Goal: Navigation & Orientation: Find specific page/section

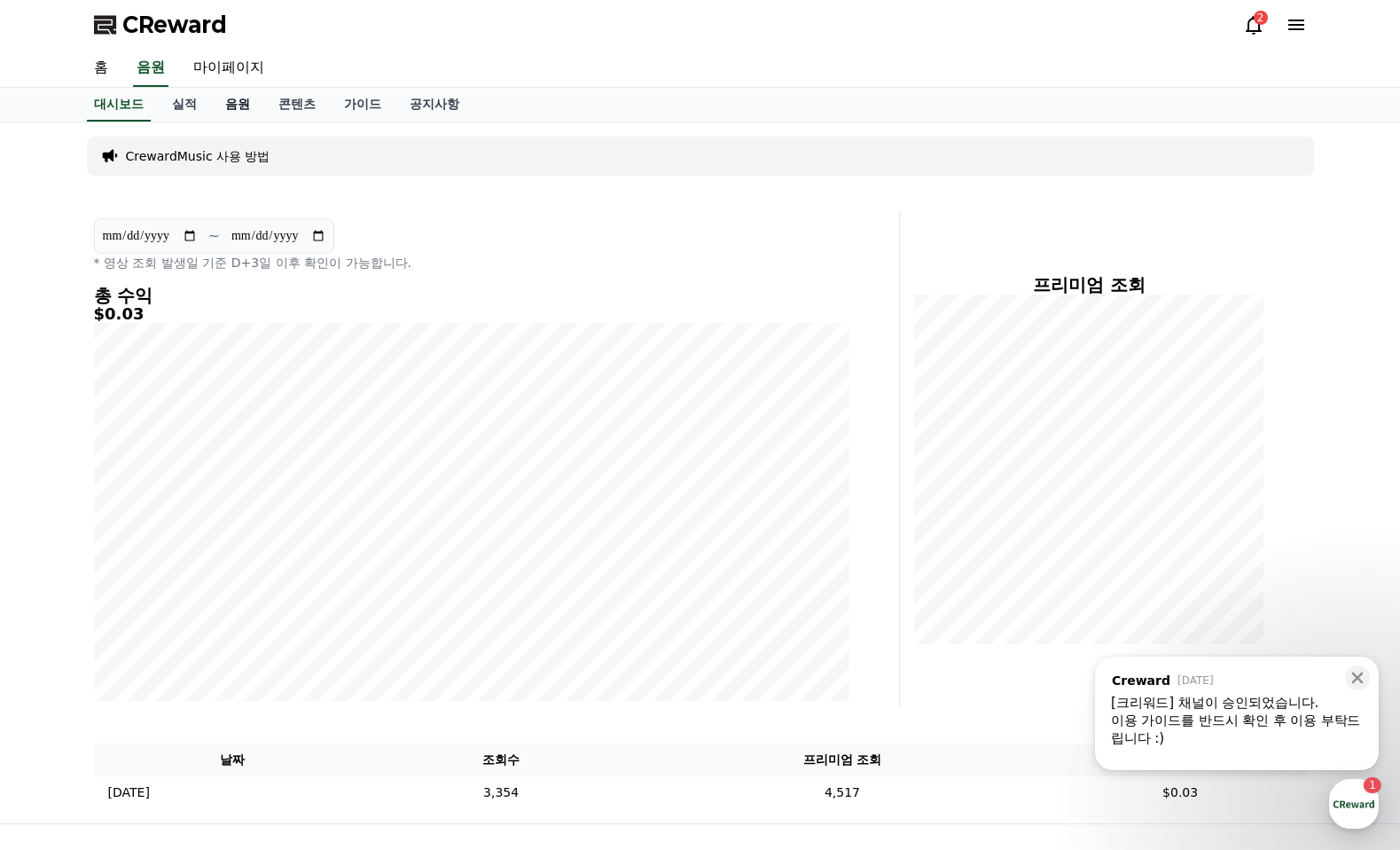
click at [231, 102] on link "음원" at bounding box center [237, 105] width 53 height 34
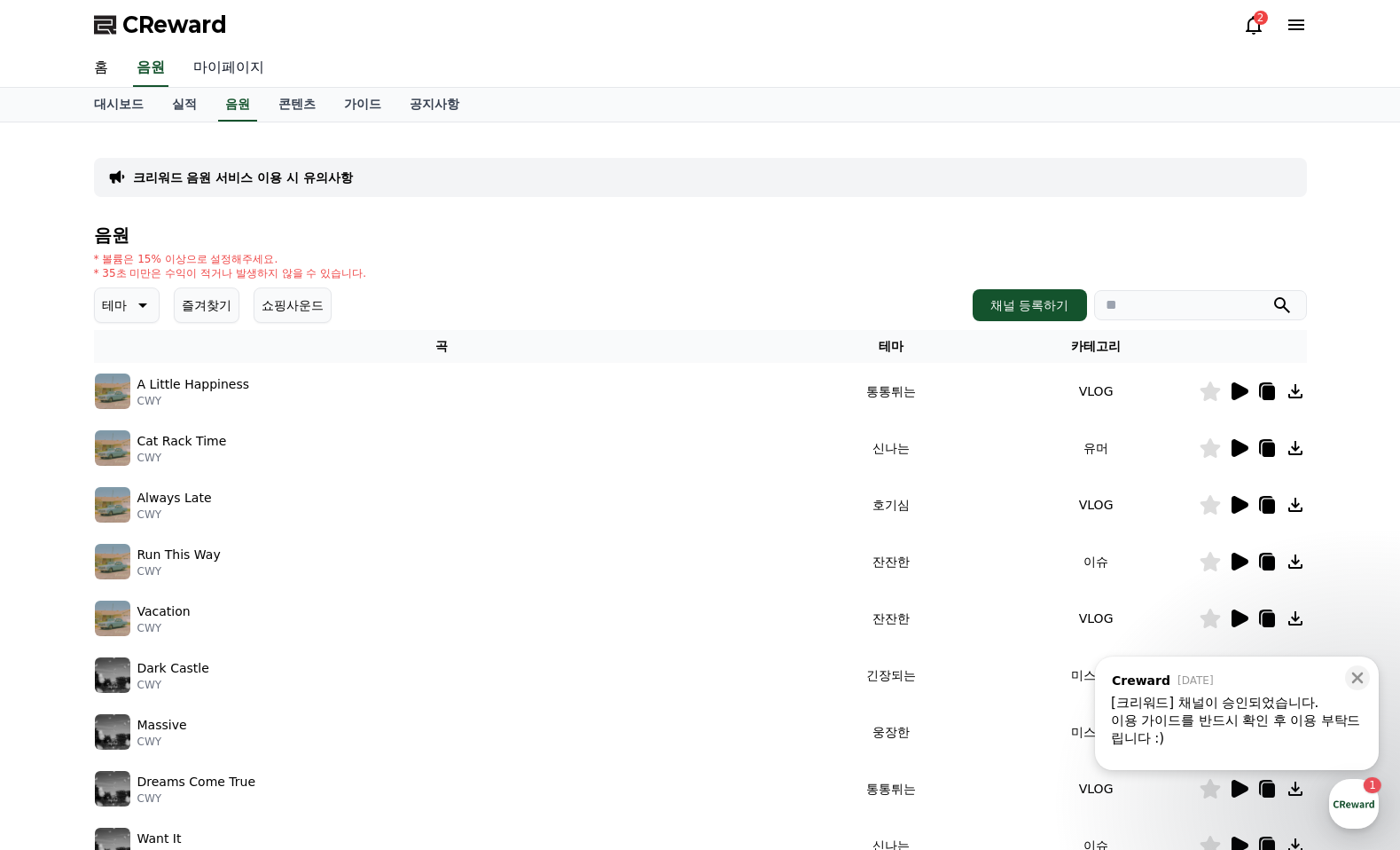
click at [210, 68] on link "마이페이지" at bounding box center [228, 68] width 99 height 37
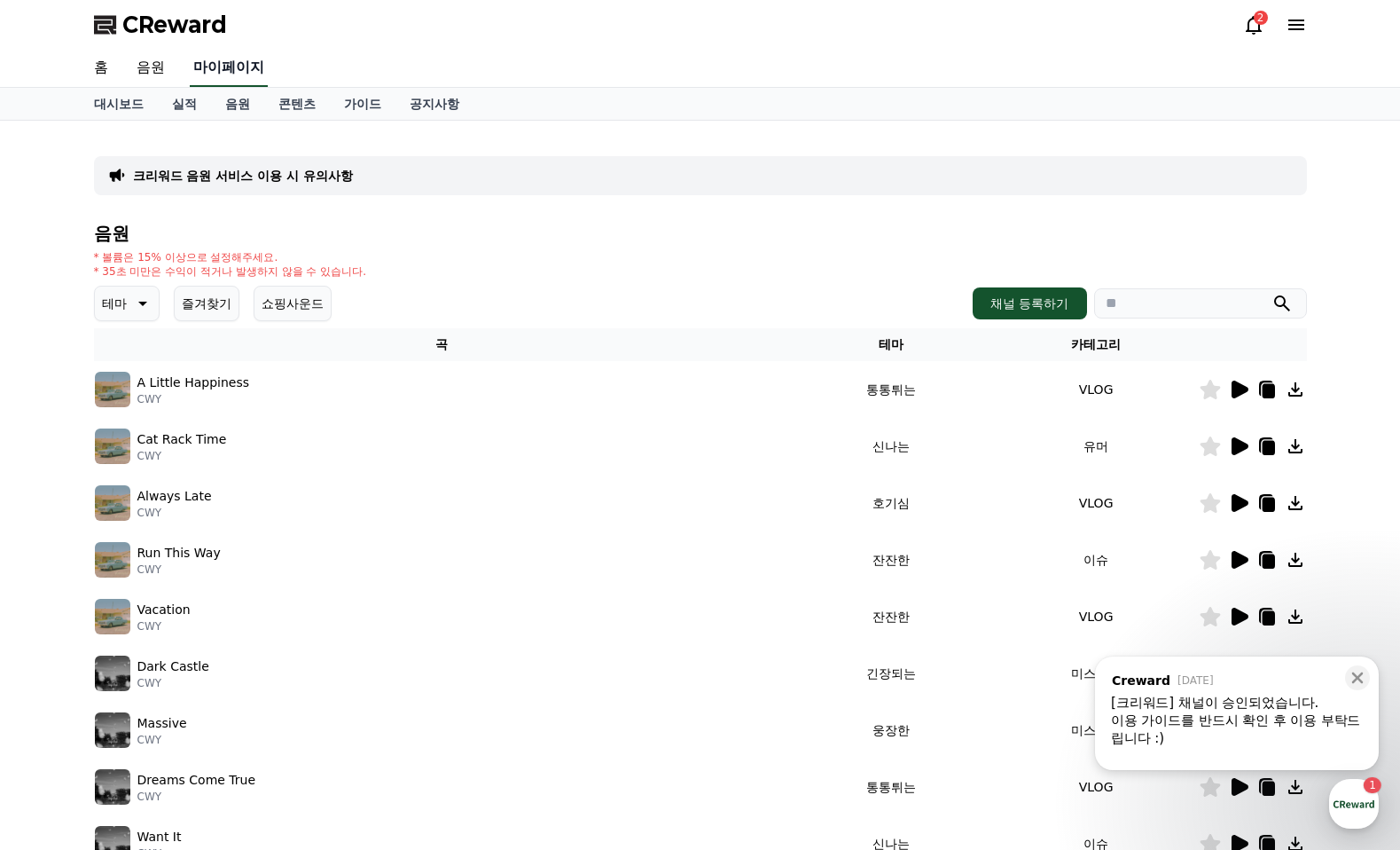
select select "**********"
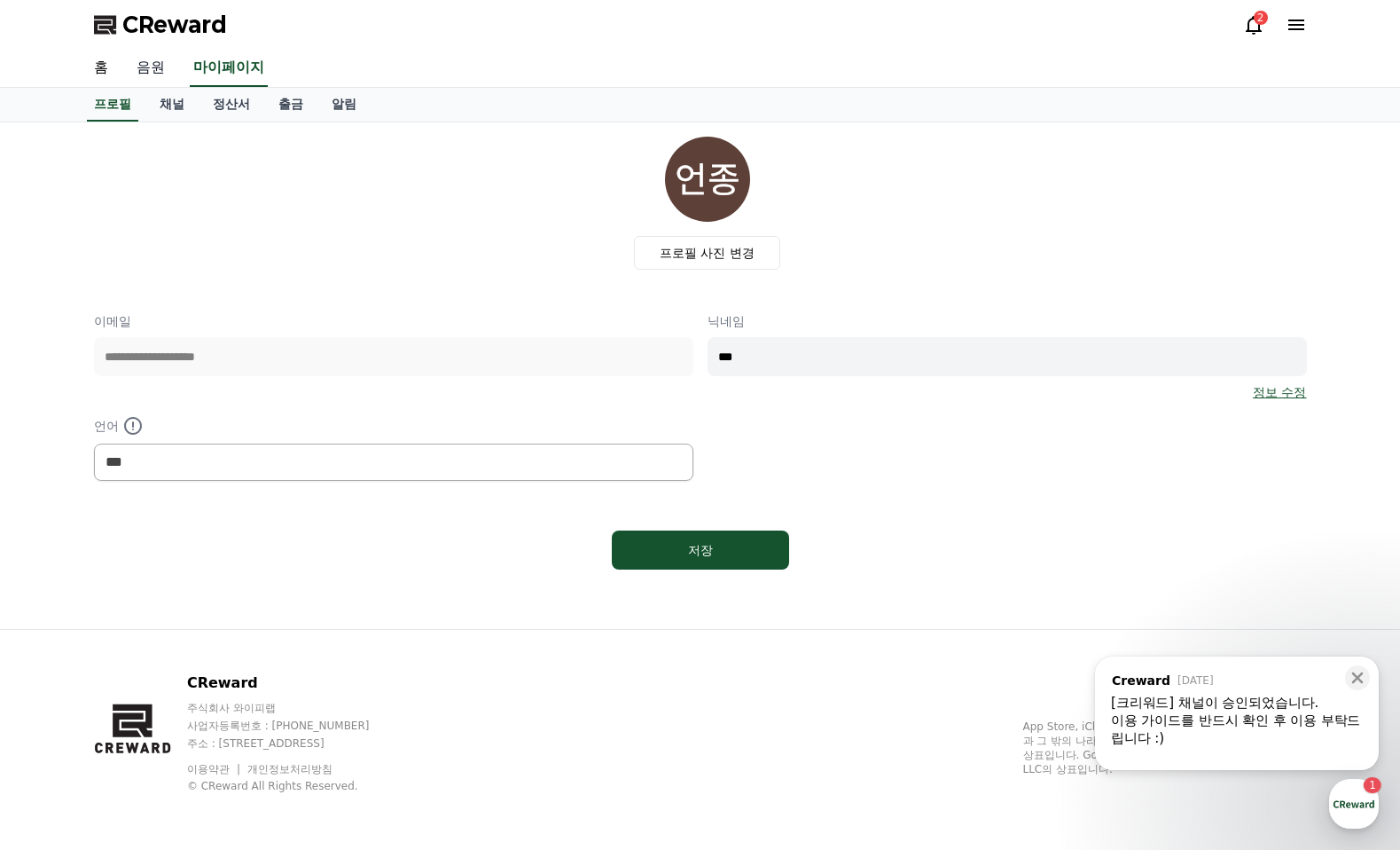
click at [146, 68] on link "음원" at bounding box center [151, 68] width 57 height 37
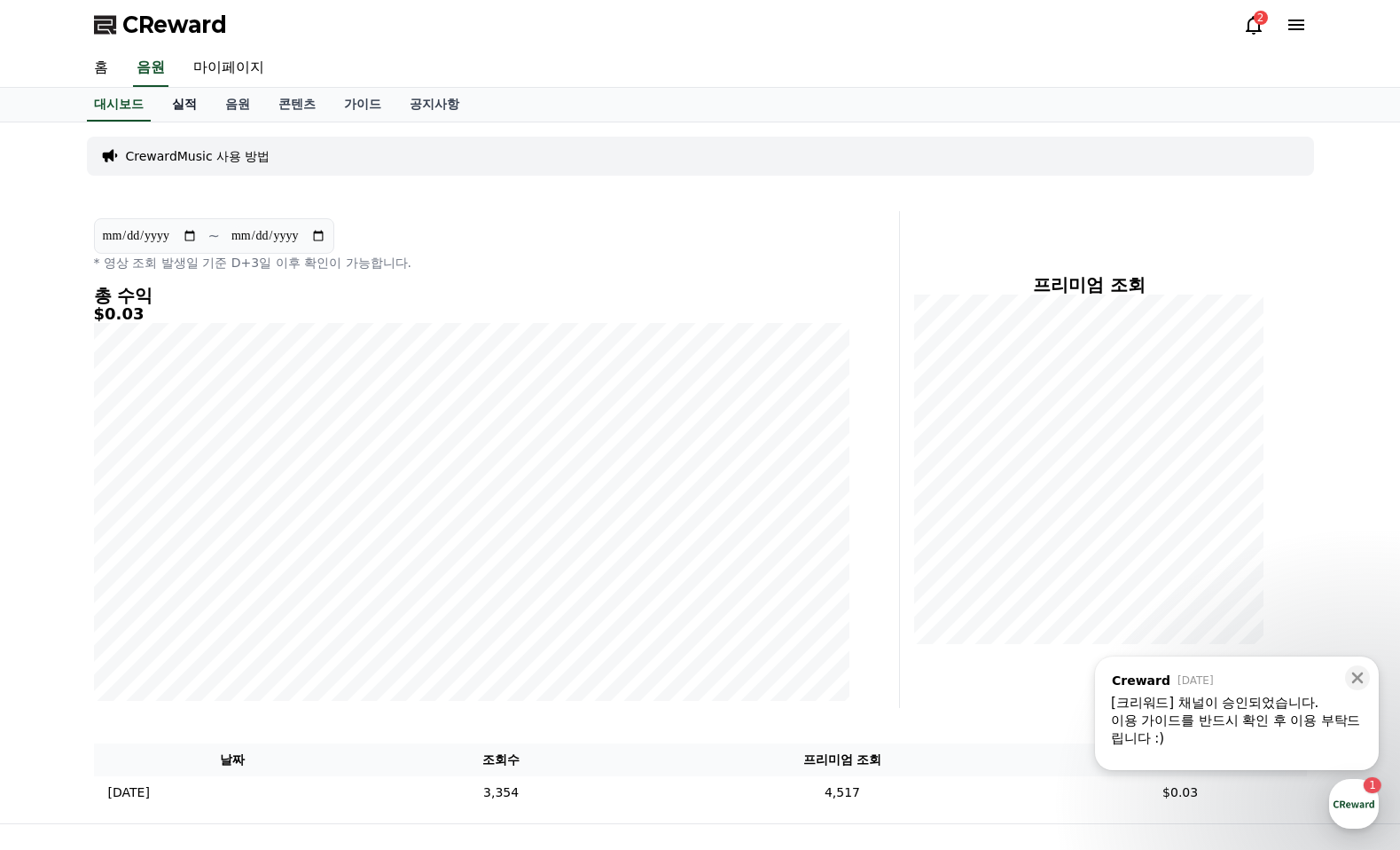
click at [188, 109] on link "실적" at bounding box center [184, 105] width 53 height 34
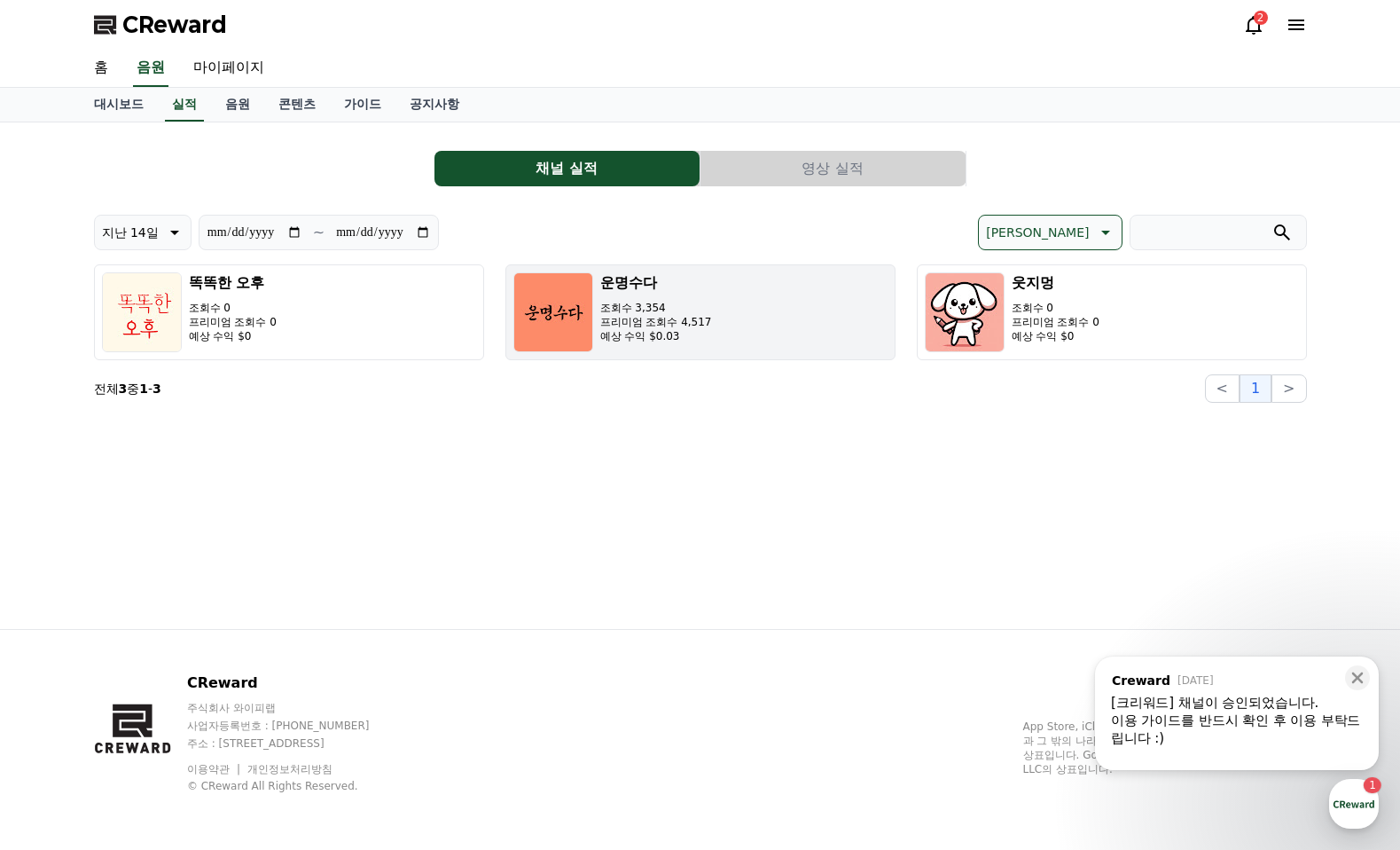
click at [545, 319] on img "button" at bounding box center [553, 312] width 80 height 80
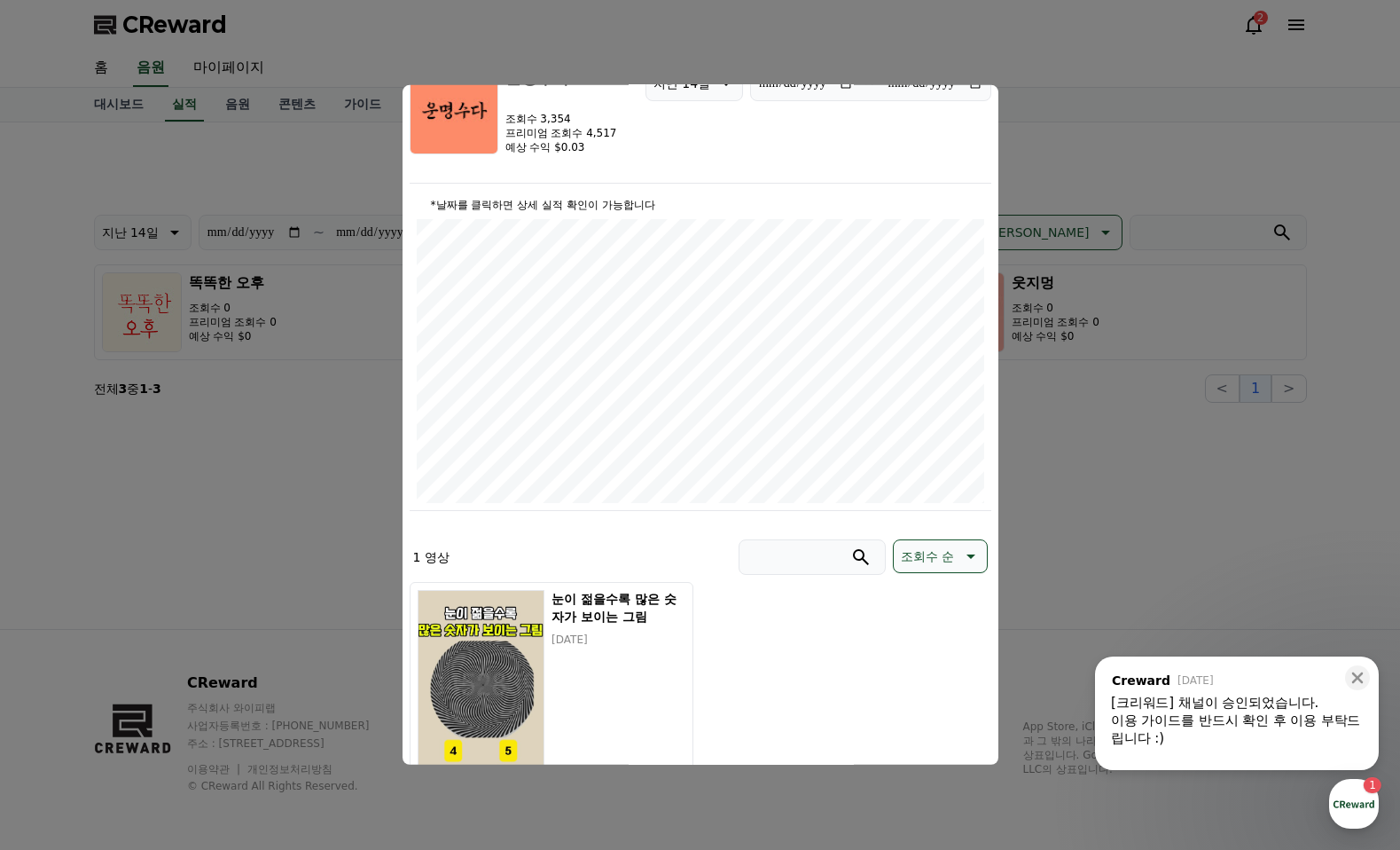
scroll to position [198, 0]
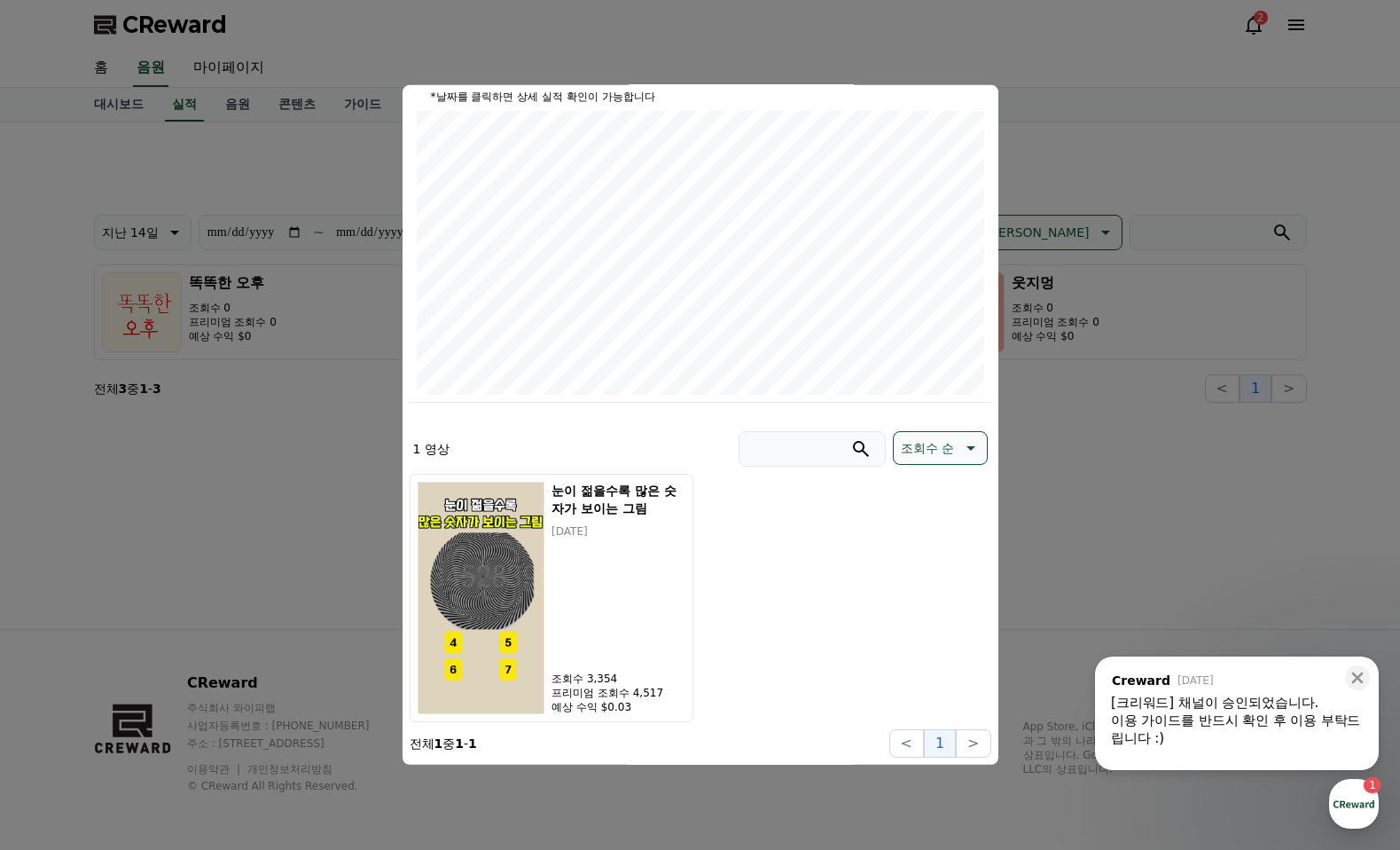
click at [1136, 489] on button "close modal" at bounding box center [700, 425] width 1400 height 850
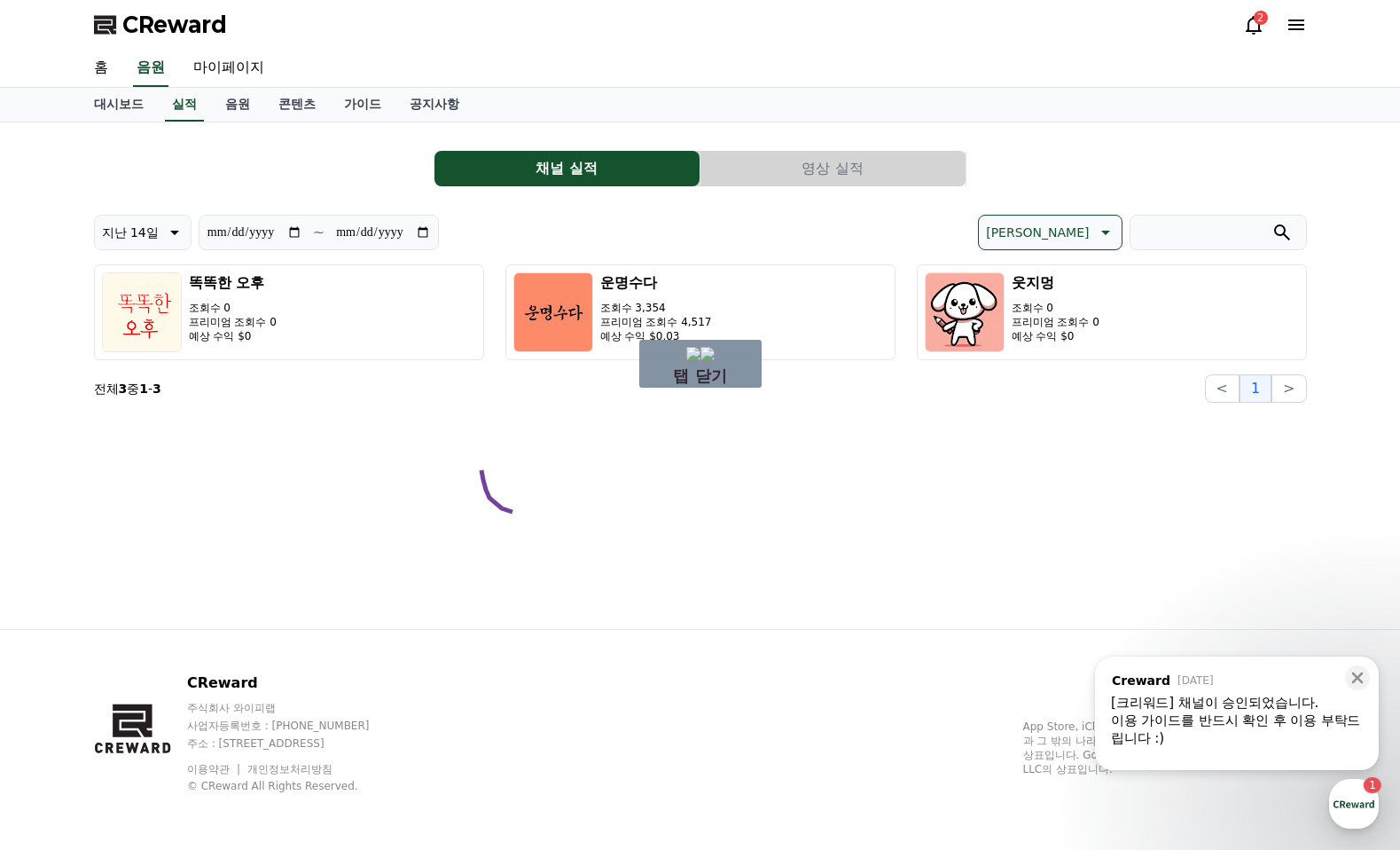
drag, startPoint x: 481, startPoint y: 470, endPoint x: 576, endPoint y: 524, distance: 109.3
